Goal: Task Accomplishment & Management: Manage account settings

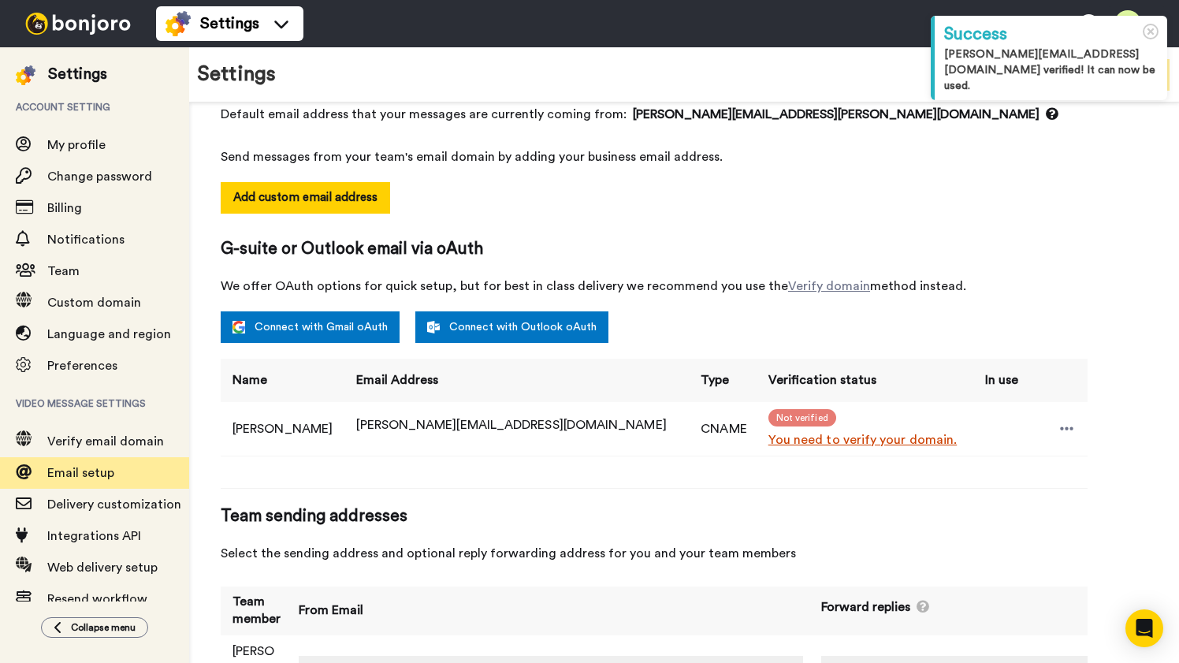
scroll to position [227, 0]
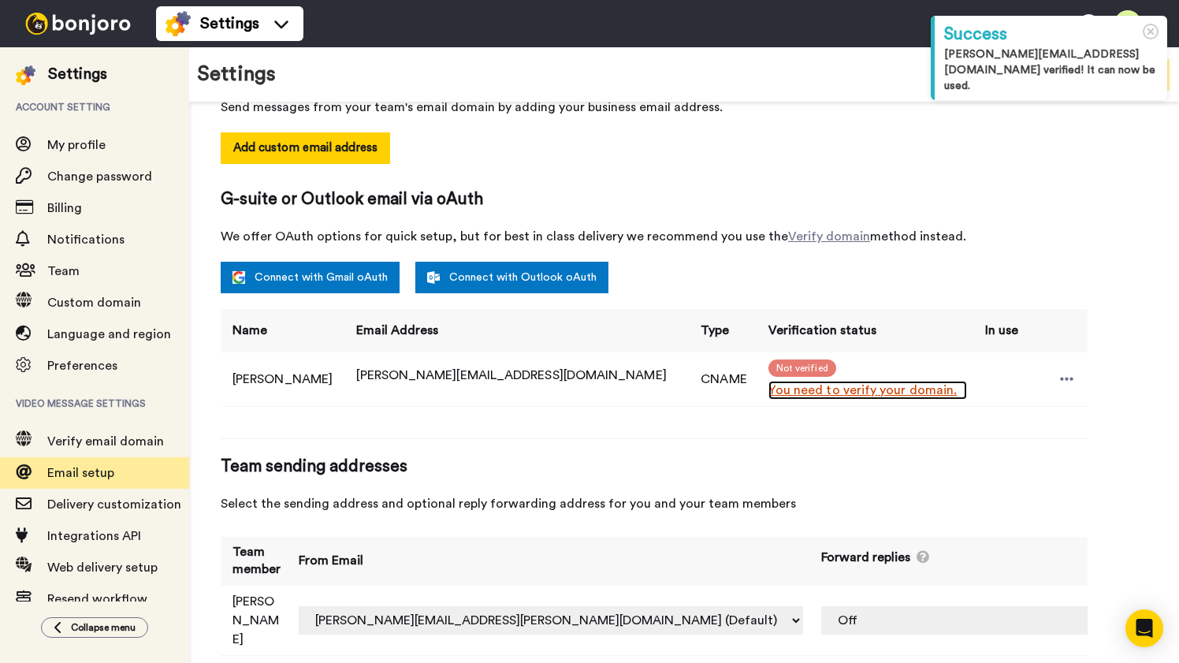
click at [806, 391] on link "You need to verify your domain." at bounding box center [868, 390] width 199 height 19
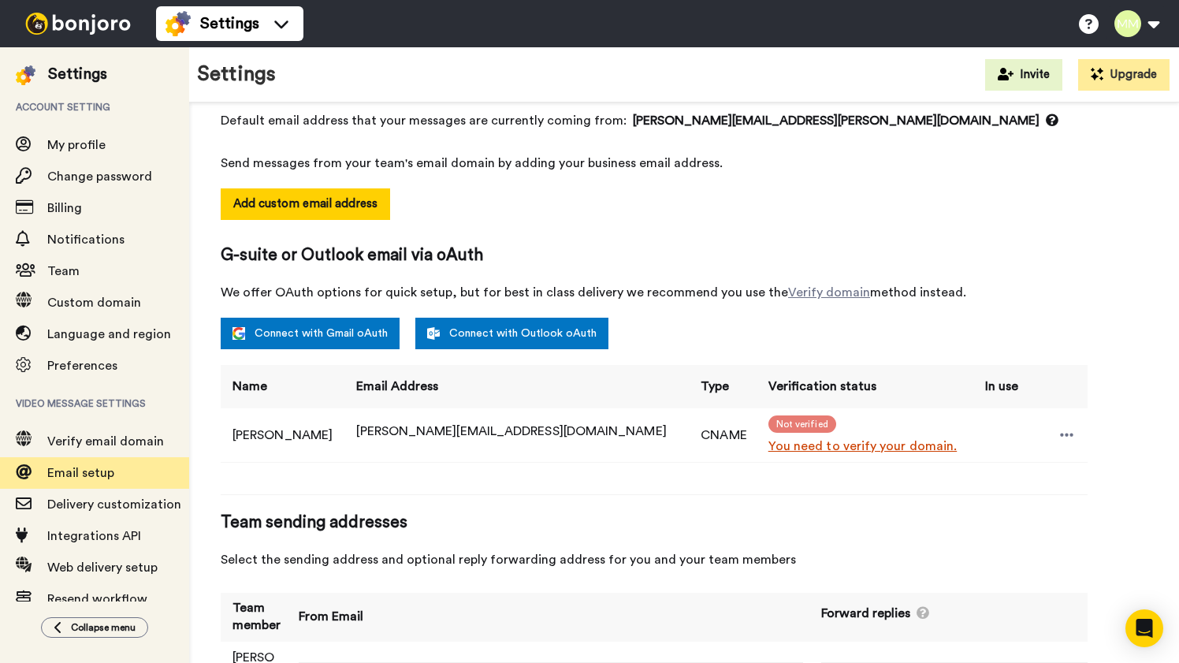
scroll to position [156, 0]
